Goal: Information Seeking & Learning: Understand process/instructions

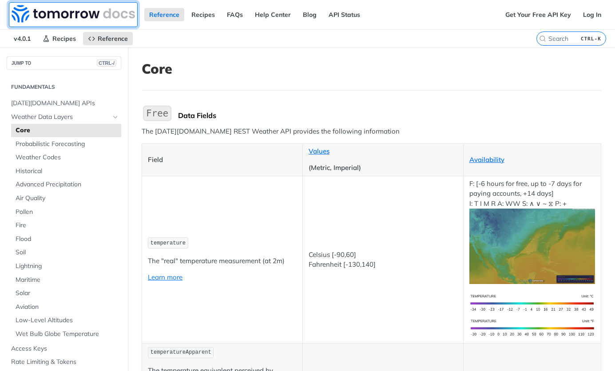
click at [80, 14] on img at bounding box center [74, 14] width 124 height 18
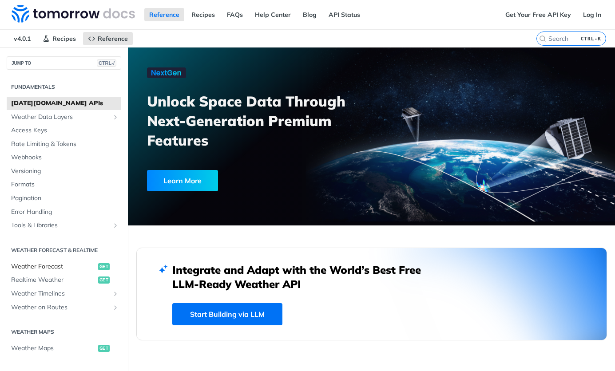
click at [43, 266] on span "Weather Forecast" at bounding box center [53, 267] width 85 height 9
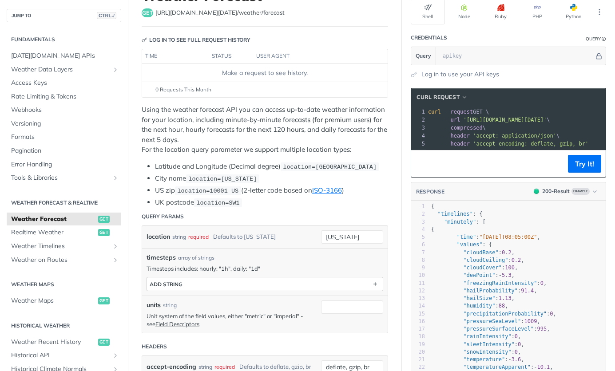
scroll to position [89, 0]
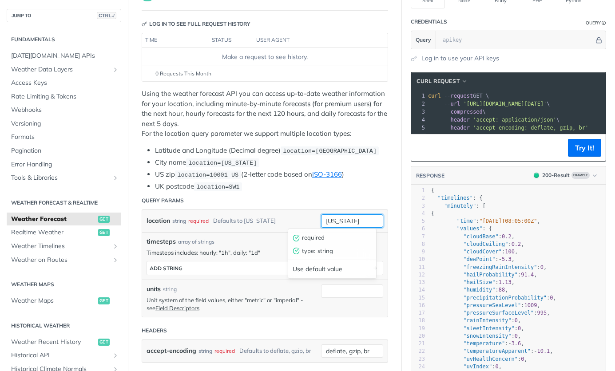
click at [334, 220] on input "[US_STATE]" at bounding box center [352, 221] width 62 height 13
drag, startPoint x: 350, startPoint y: 219, endPoint x: 285, endPoint y: 221, distance: 64.5
click at [286, 221] on div "location string required Defaults to [US_STATE] [US_STATE] required type : stri…" at bounding box center [265, 221] width 246 height 22
type input "h"
type input "28078"
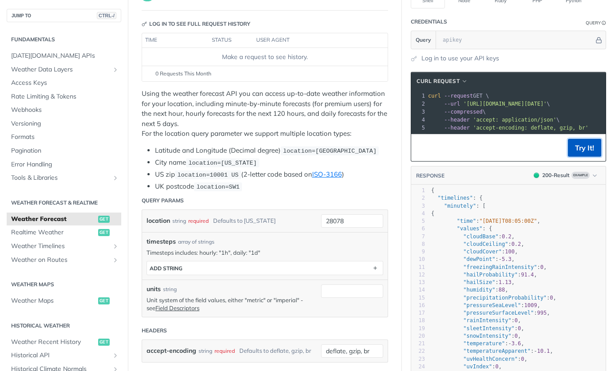
click at [572, 151] on button "Try It!" at bounding box center [584, 148] width 33 height 18
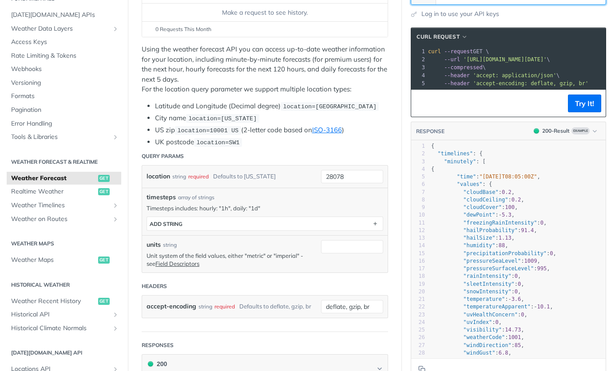
scroll to position [0, 0]
